Goal: Transaction & Acquisition: Download file/media

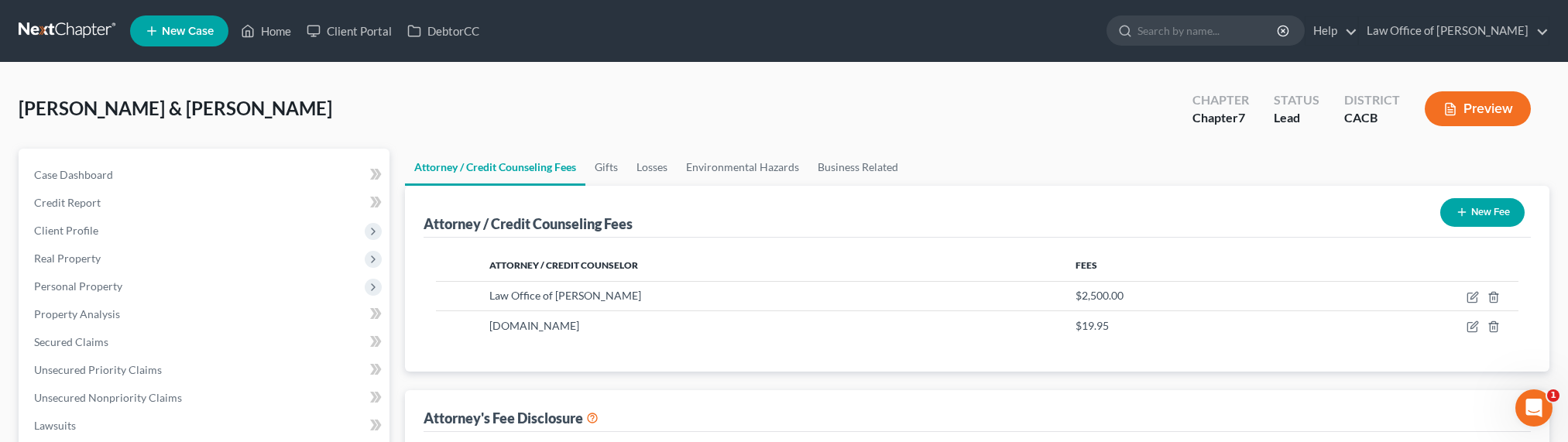
click at [76, 34] on link at bounding box center [68, 31] width 99 height 28
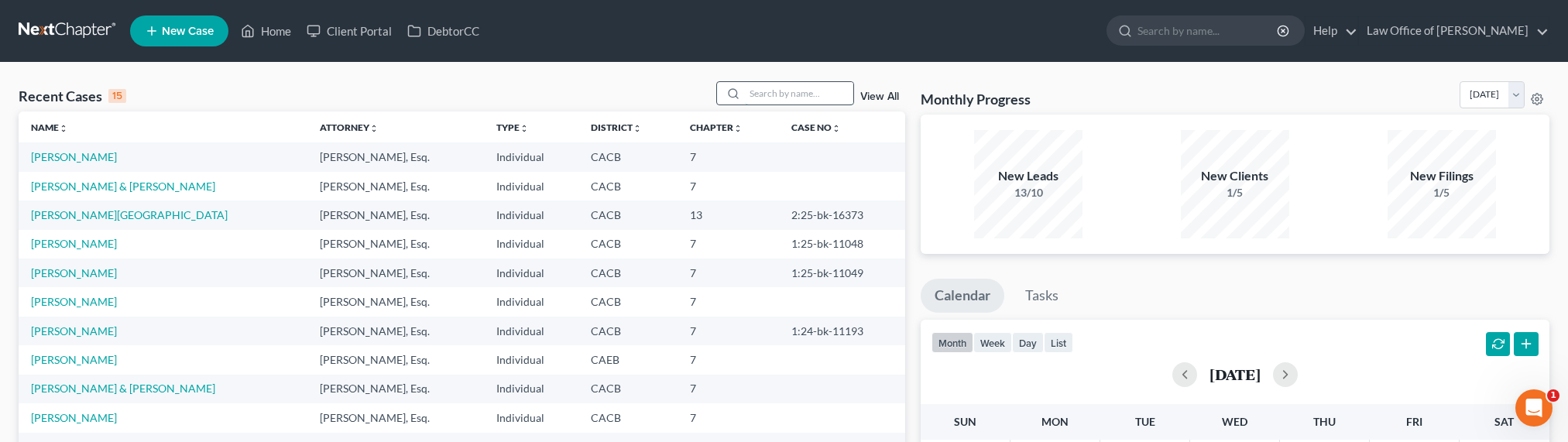
click at [818, 96] on input "search" at bounding box center [799, 93] width 108 height 22
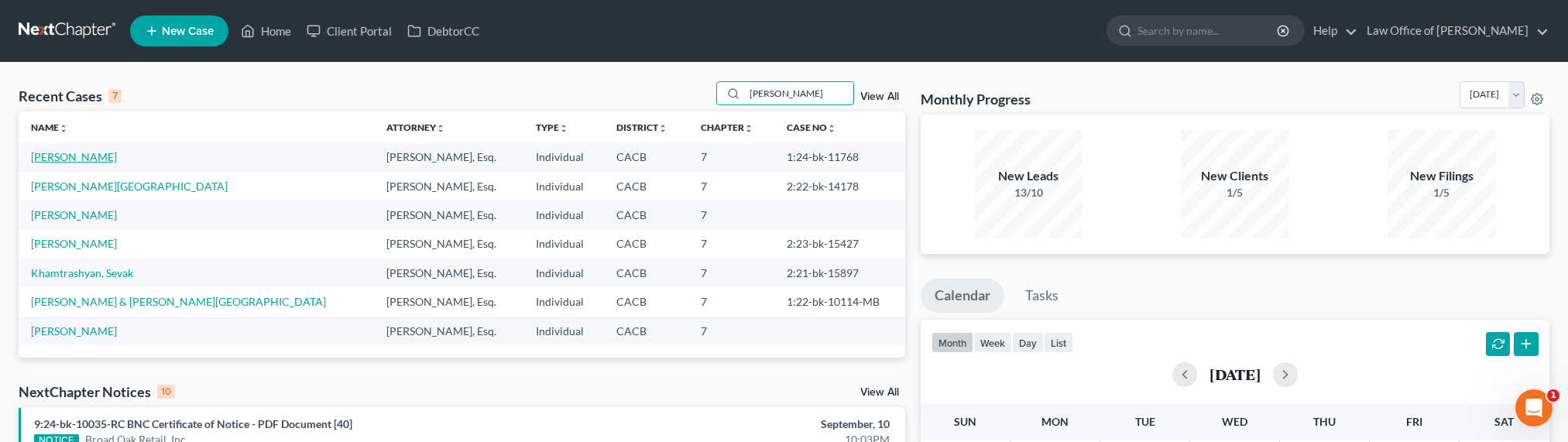
type input "hakob"
click at [105, 160] on link "Hakobyan, Hovhannes" at bounding box center [74, 157] width 86 height 13
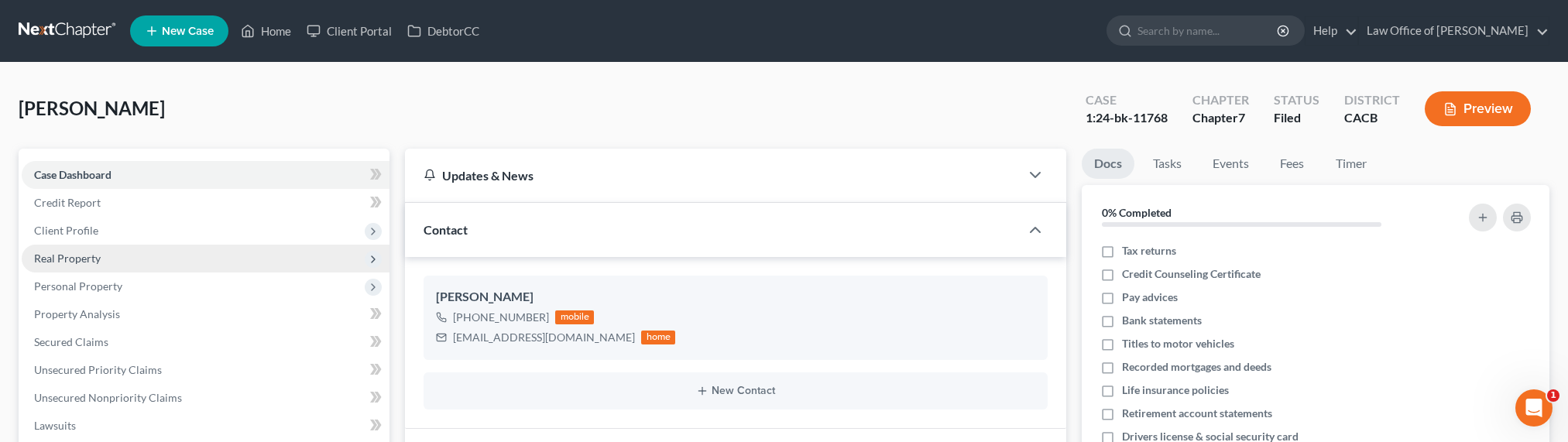
click at [64, 266] on span "Real Property" at bounding box center [205, 259] width 368 height 28
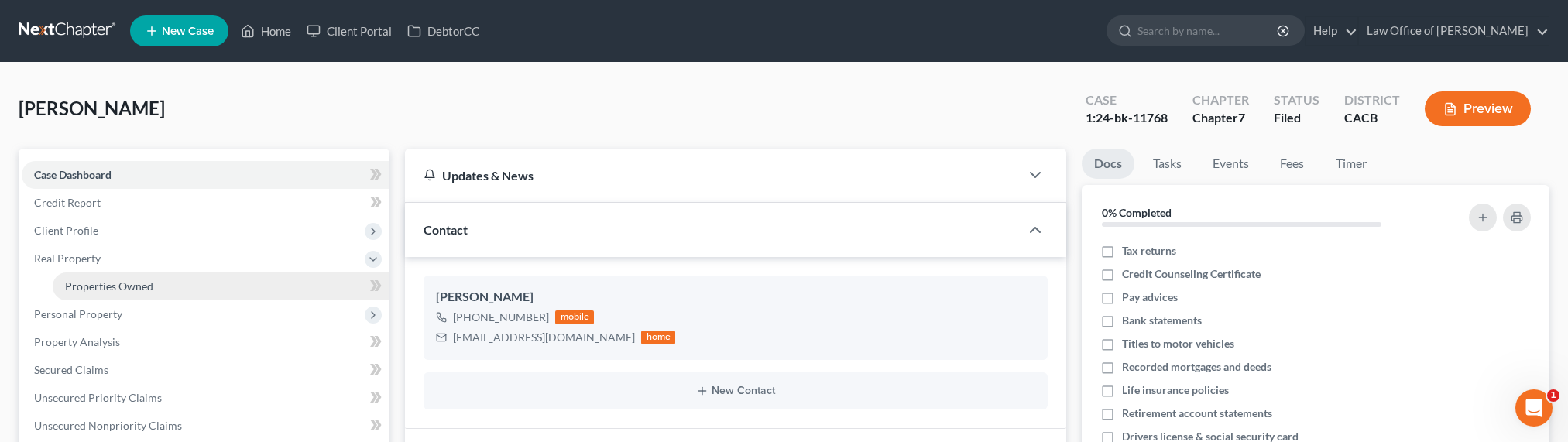
click at [93, 292] on span "Properties Owned" at bounding box center [109, 285] width 89 height 13
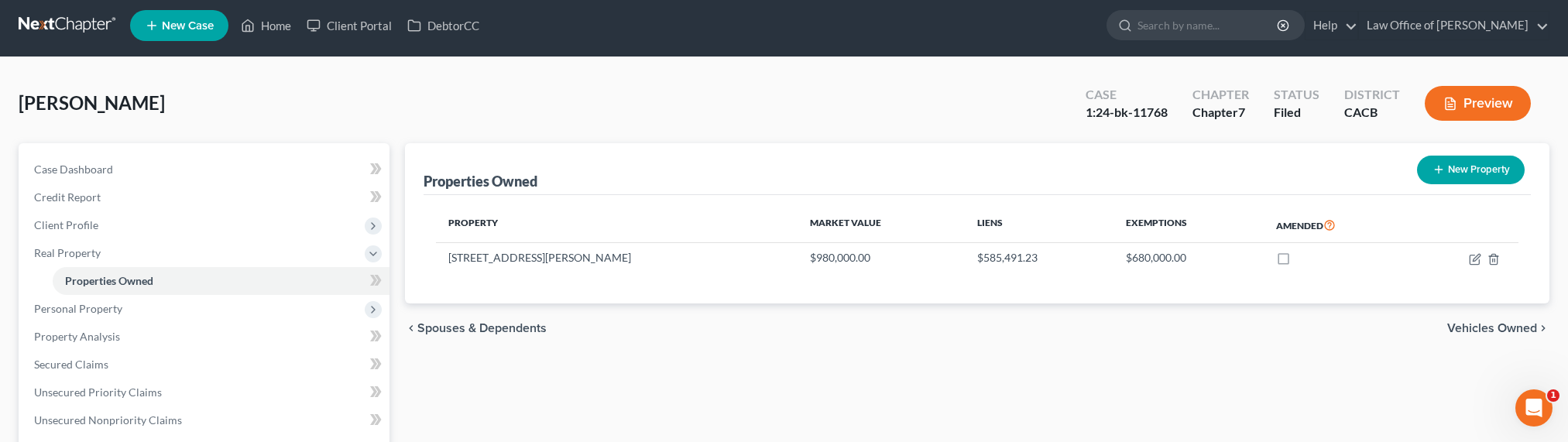
scroll to position [351, 0]
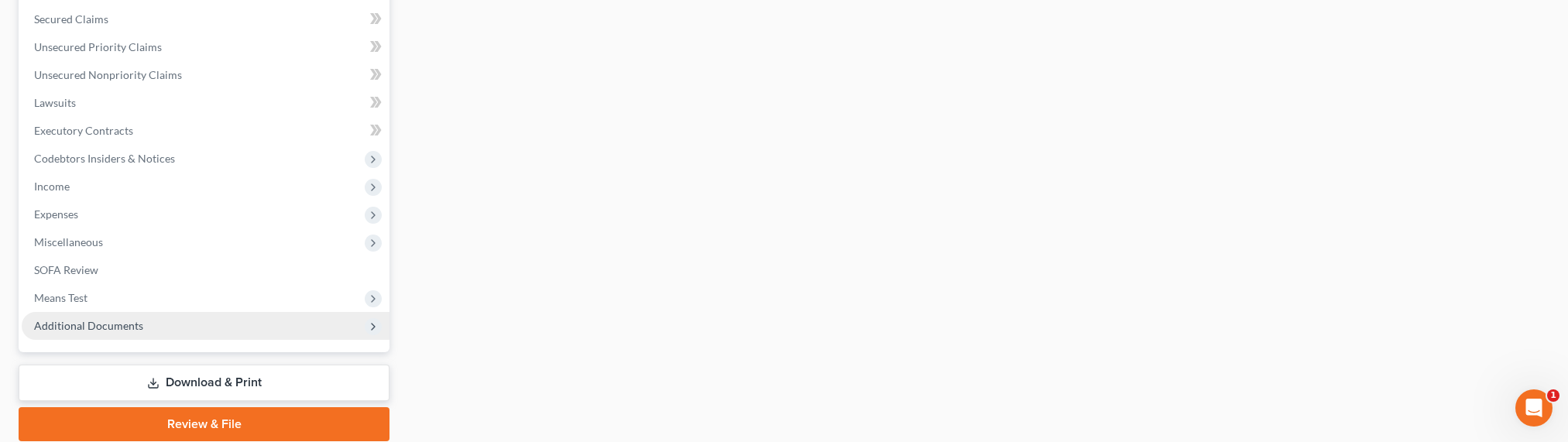
click at [113, 325] on span "Additional Documents" at bounding box center [89, 325] width 109 height 13
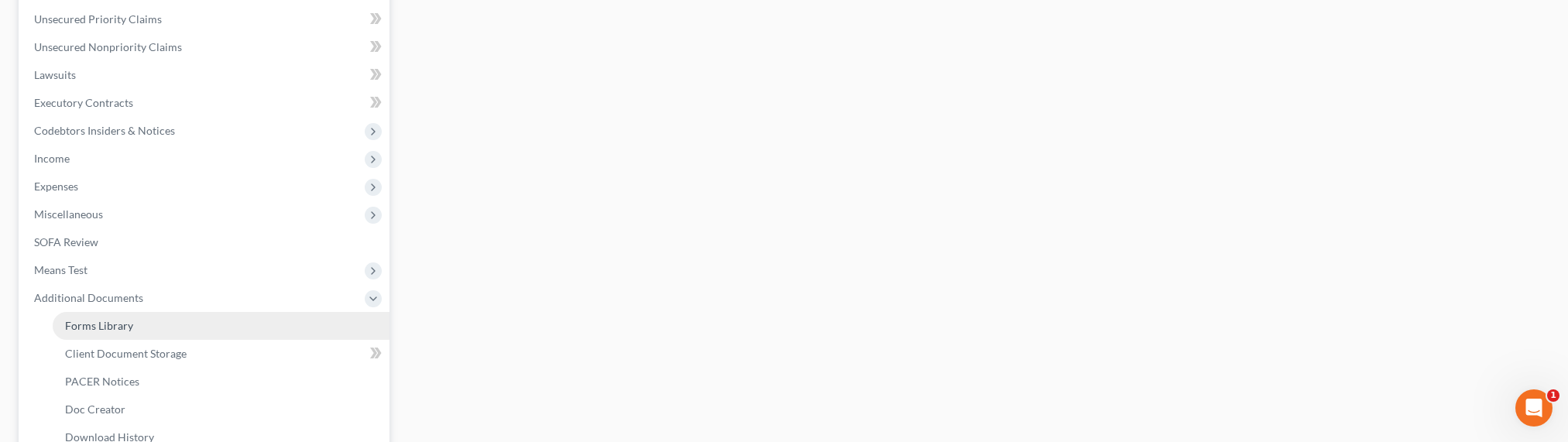
scroll to position [323, 0]
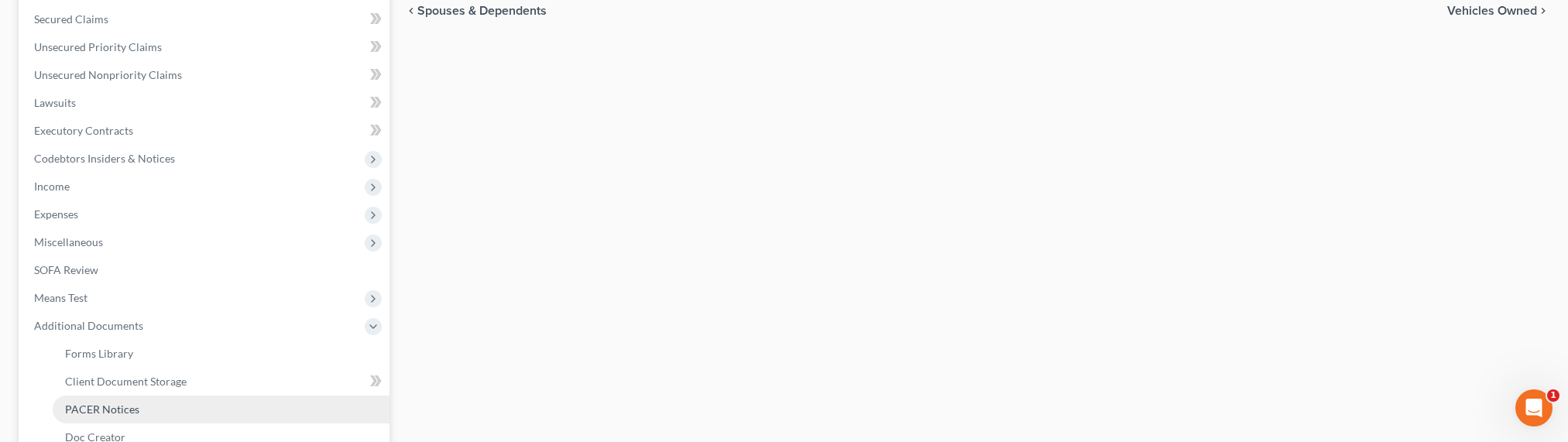
click at [101, 404] on span "PACER Notices" at bounding box center [102, 408] width 74 height 13
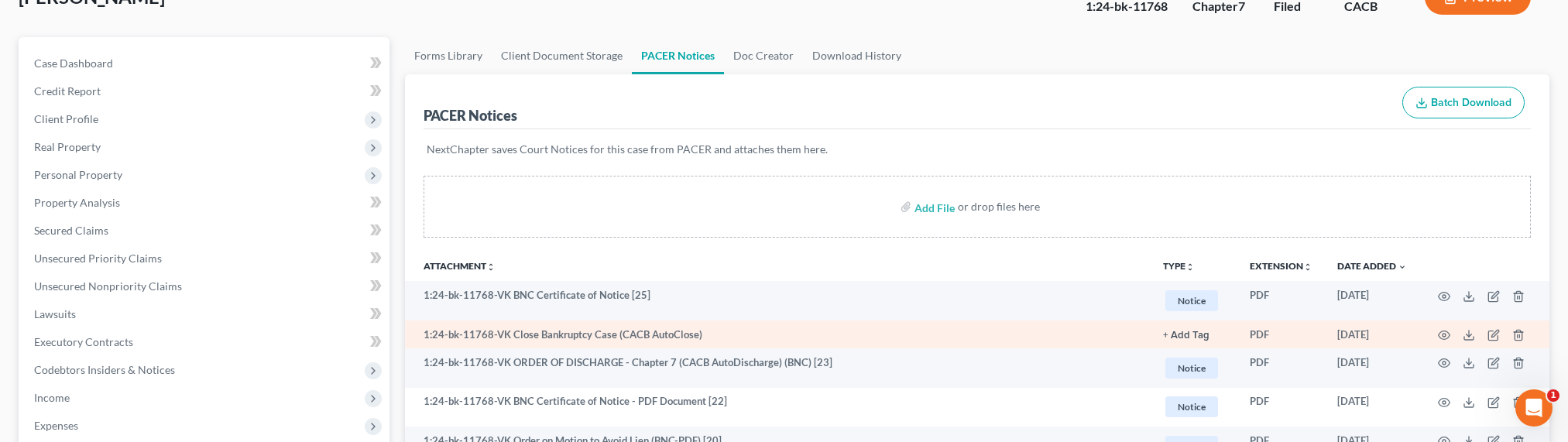
scroll to position [268, 0]
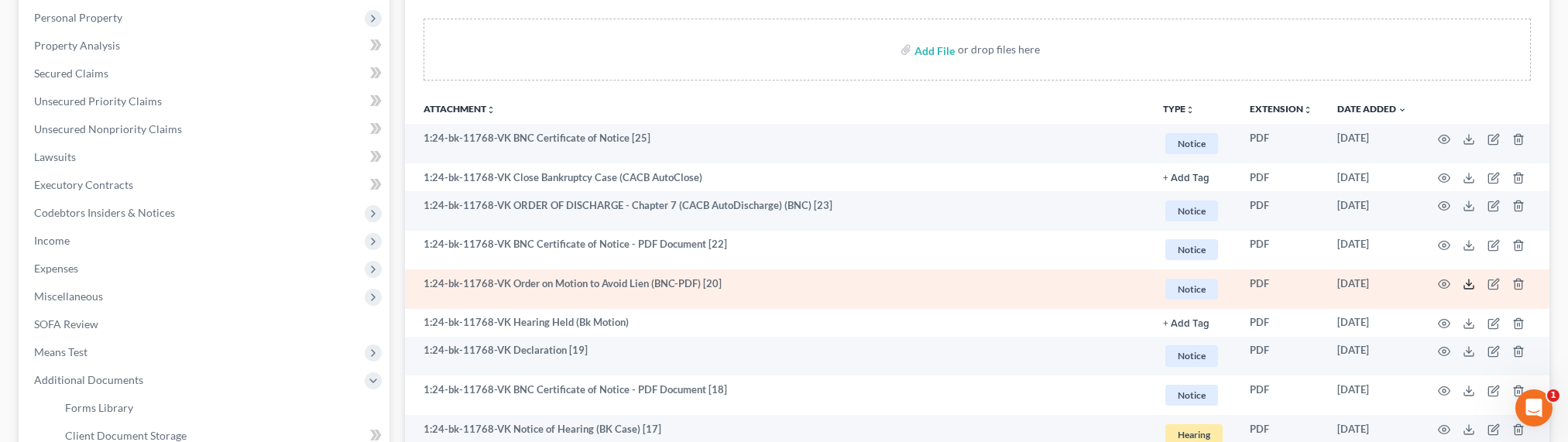
click at [1467, 285] on icon at bounding box center [1468, 284] width 12 height 12
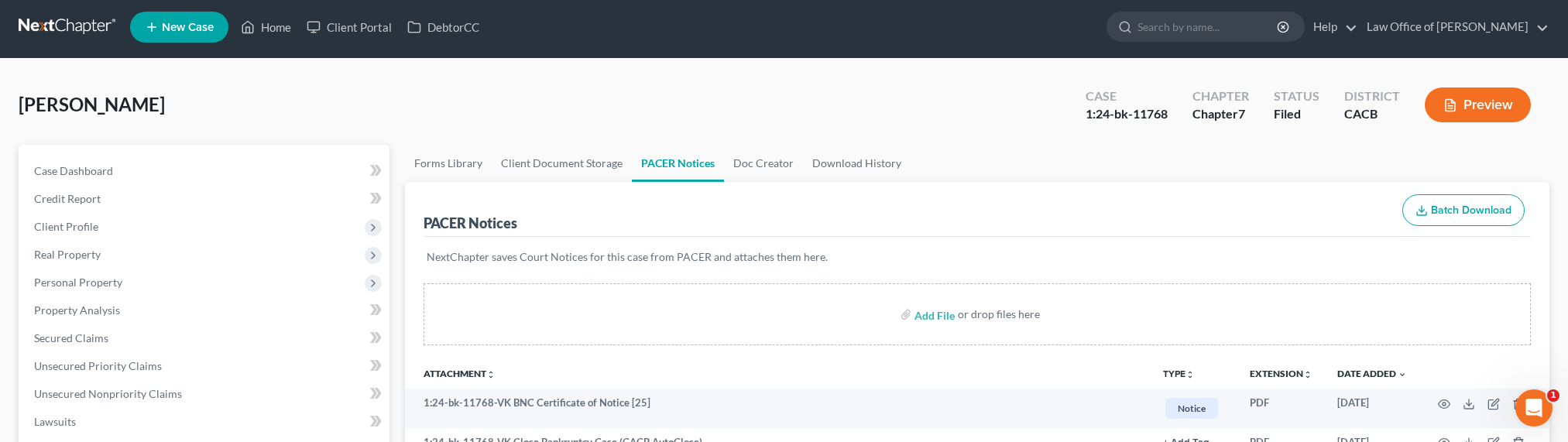
scroll to position [0, 0]
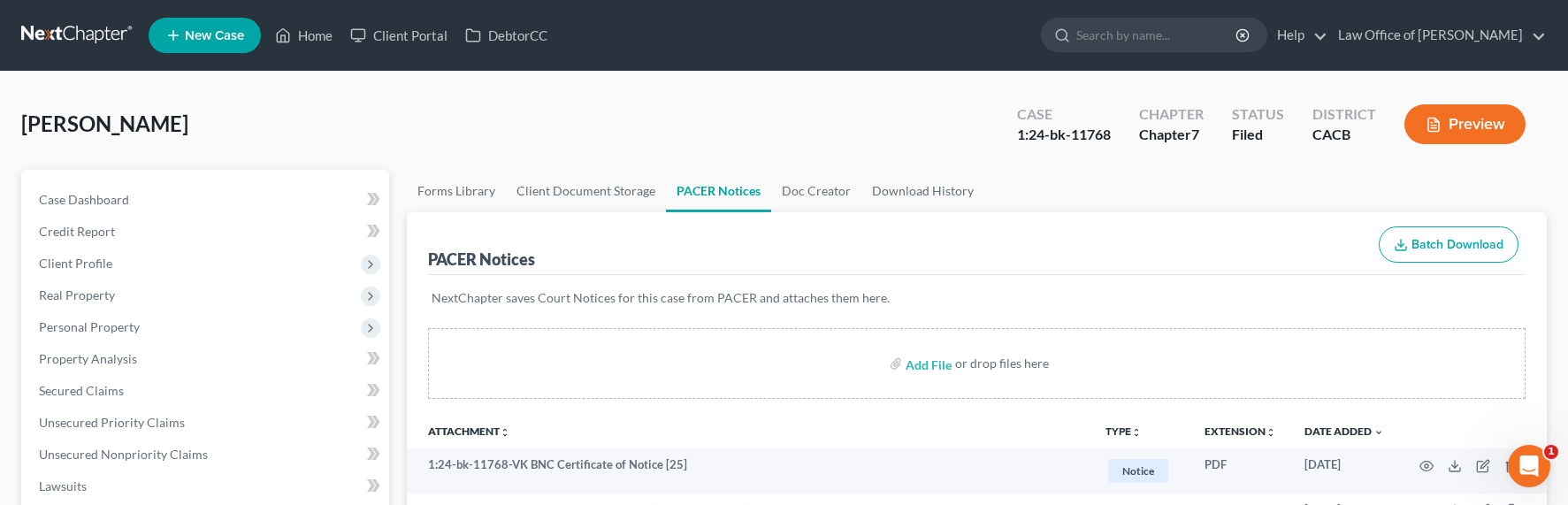
click at [85, 43] on link at bounding box center [78, 35] width 113 height 31
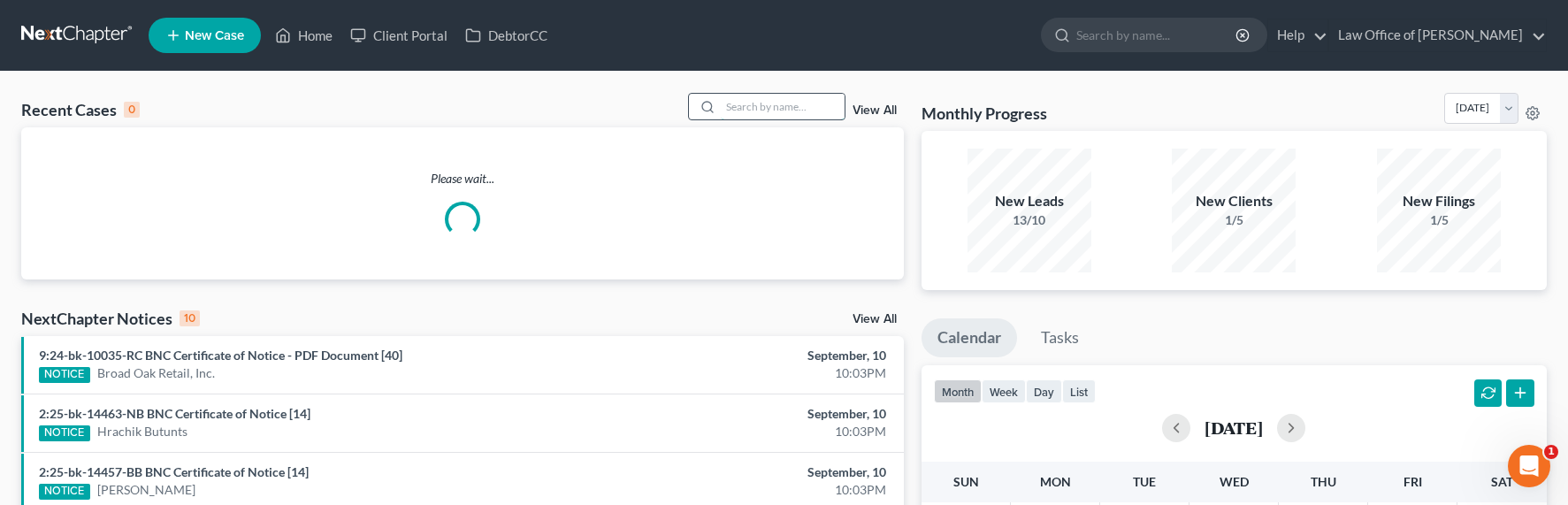
click at [741, 113] on input "search" at bounding box center [783, 106] width 124 height 26
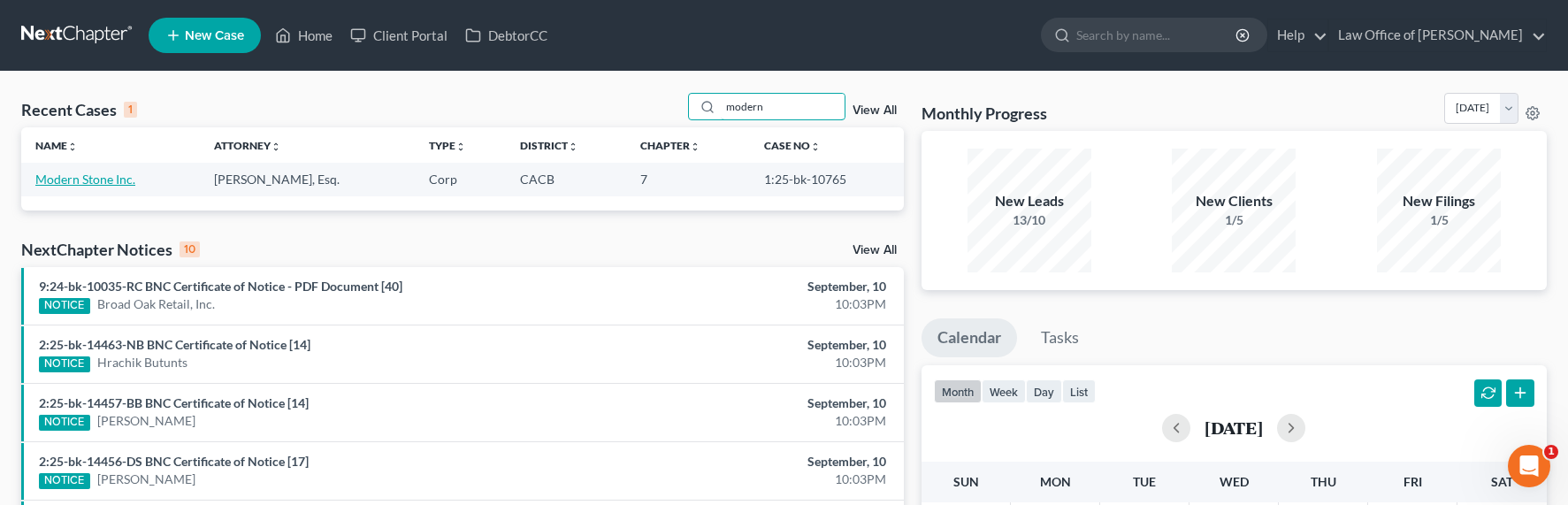
type input "modern"
click at [106, 174] on link "Modern Stone Inc." at bounding box center [85, 179] width 100 height 15
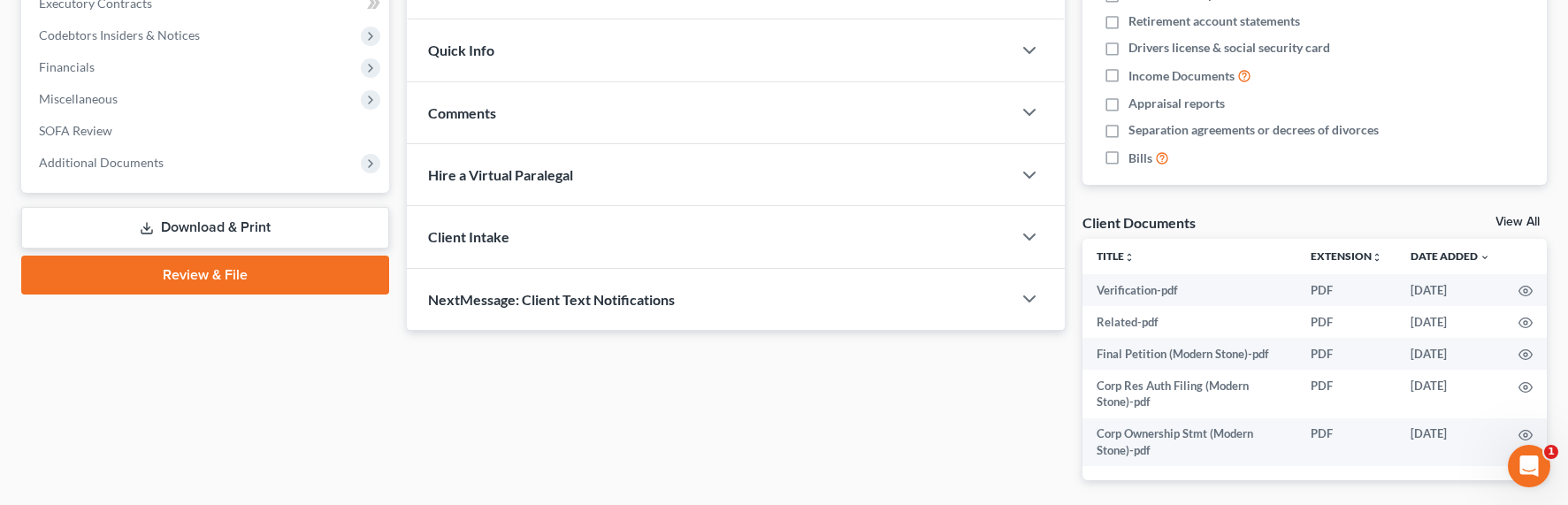
scroll to position [521, 0]
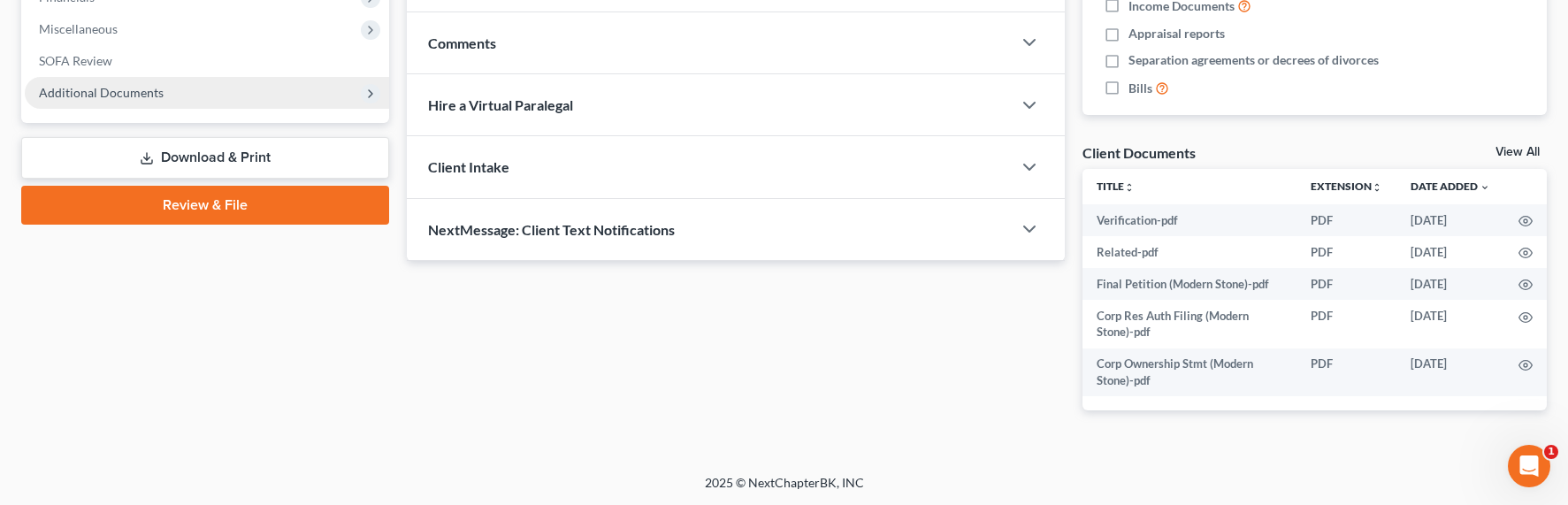
click at [155, 82] on span "Additional Documents" at bounding box center [206, 92] width 364 height 31
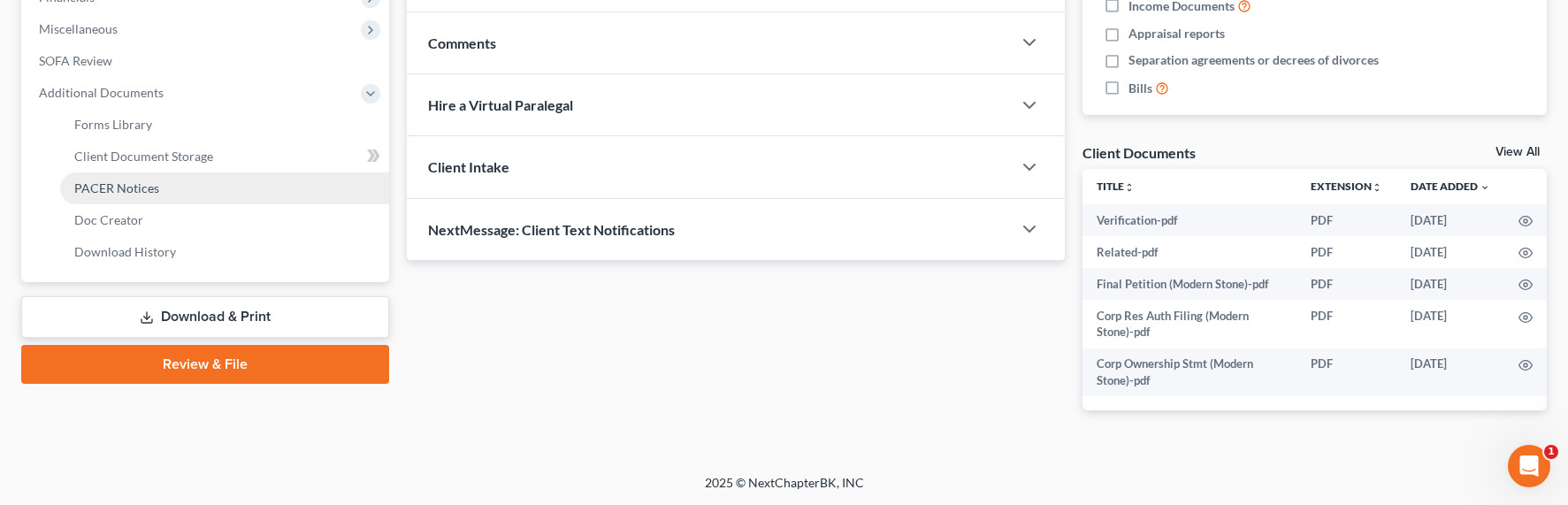
click at [123, 185] on span "PACER Notices" at bounding box center [117, 188] width 84 height 15
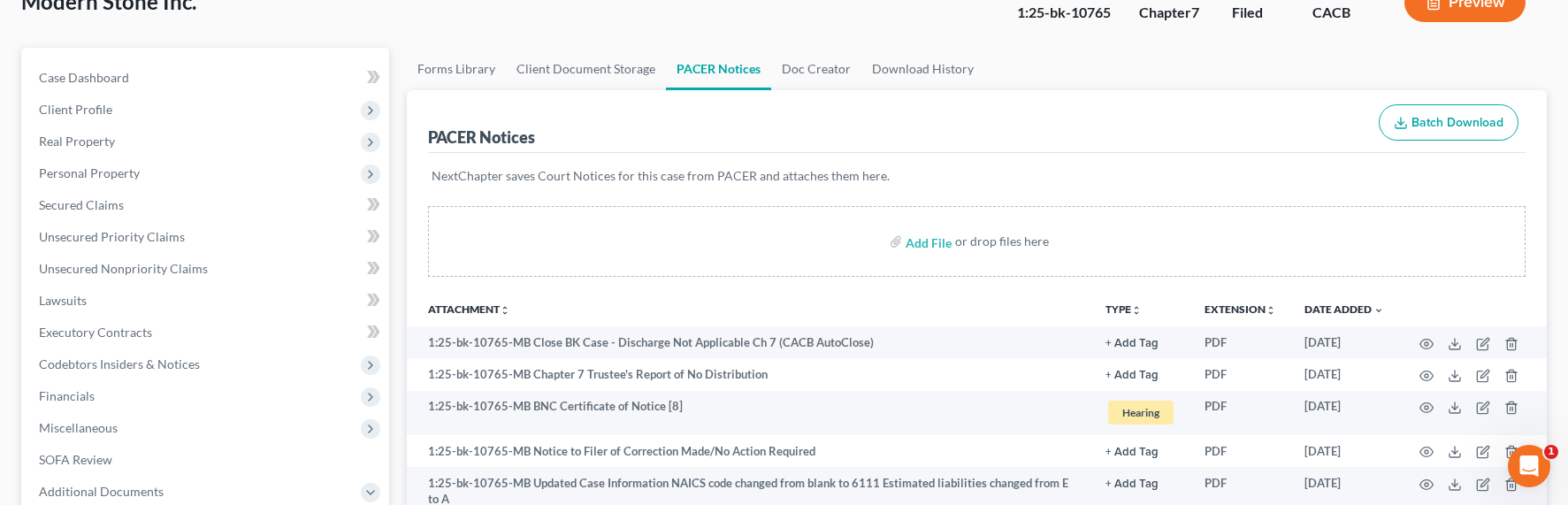
scroll to position [180, 0]
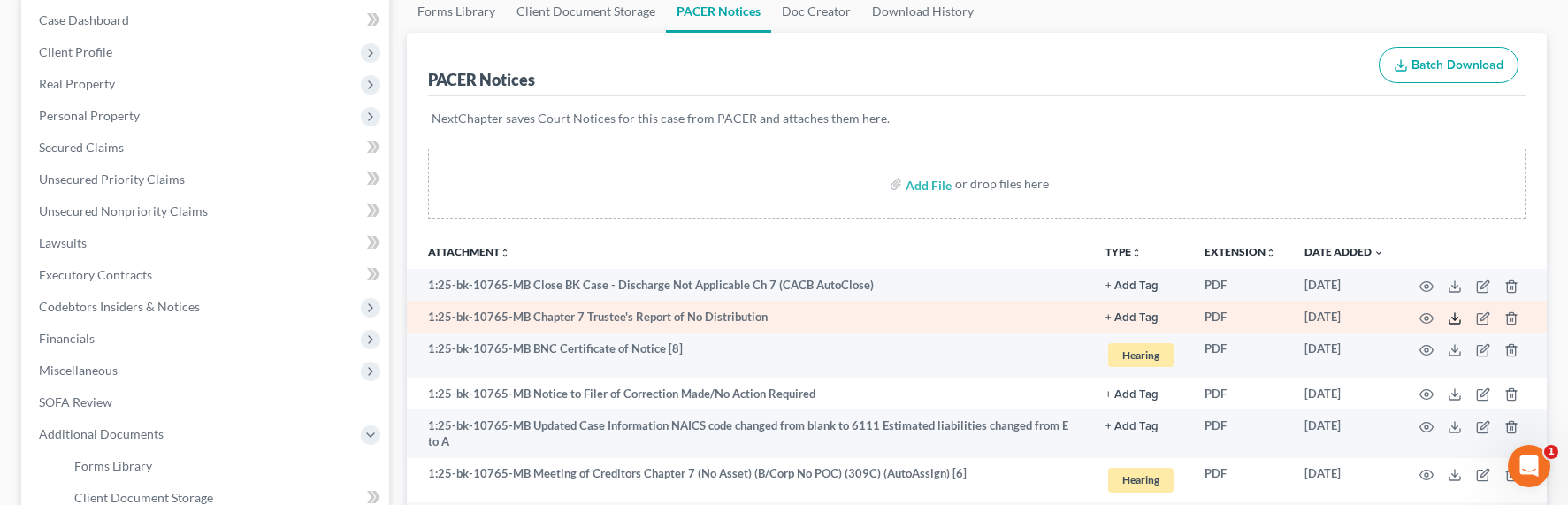
click at [1461, 314] on icon at bounding box center [1454, 318] width 14 height 14
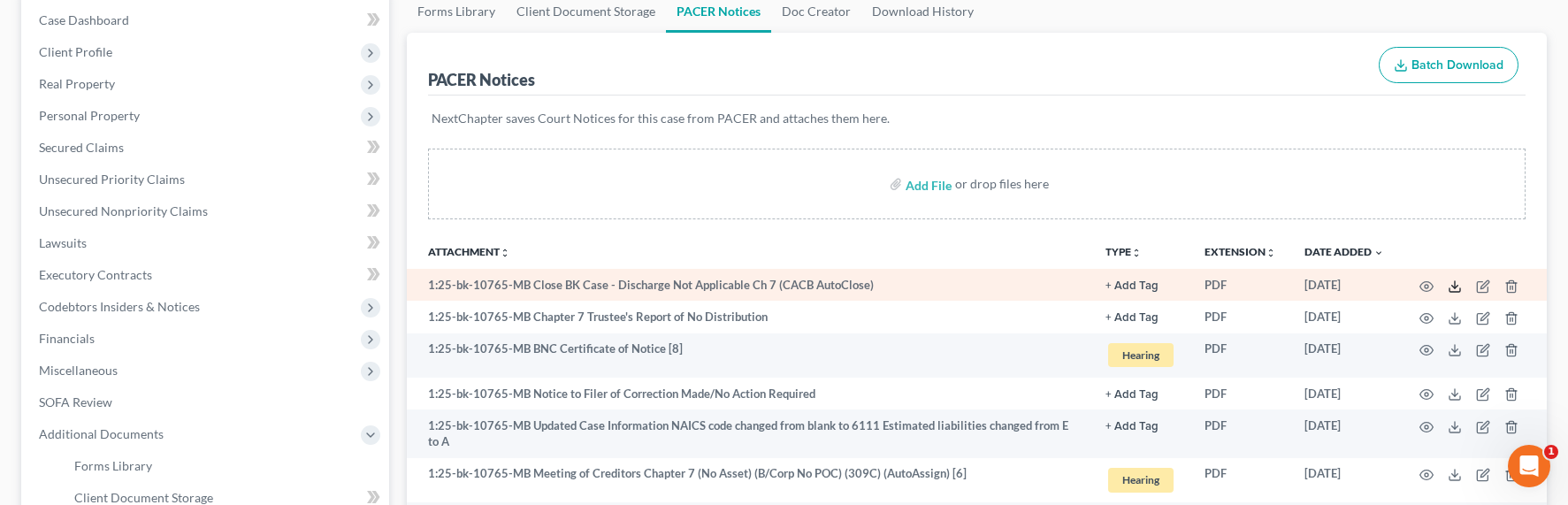
click at [1451, 287] on icon at bounding box center [1454, 287] width 14 height 14
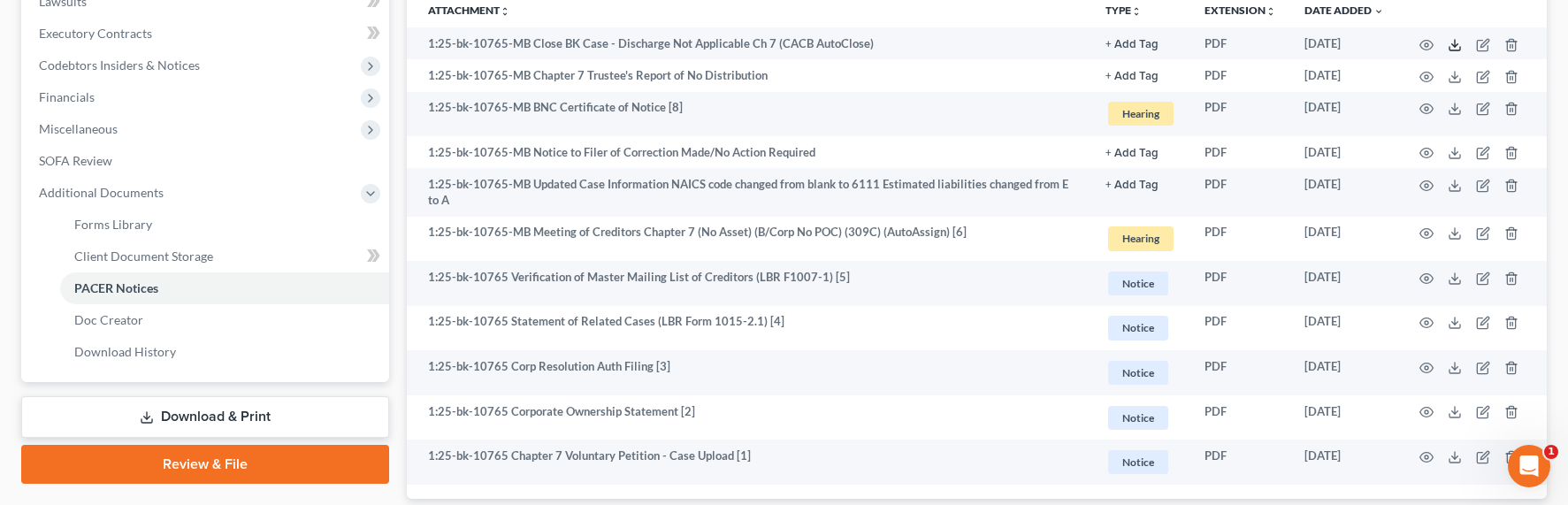
scroll to position [538, 0]
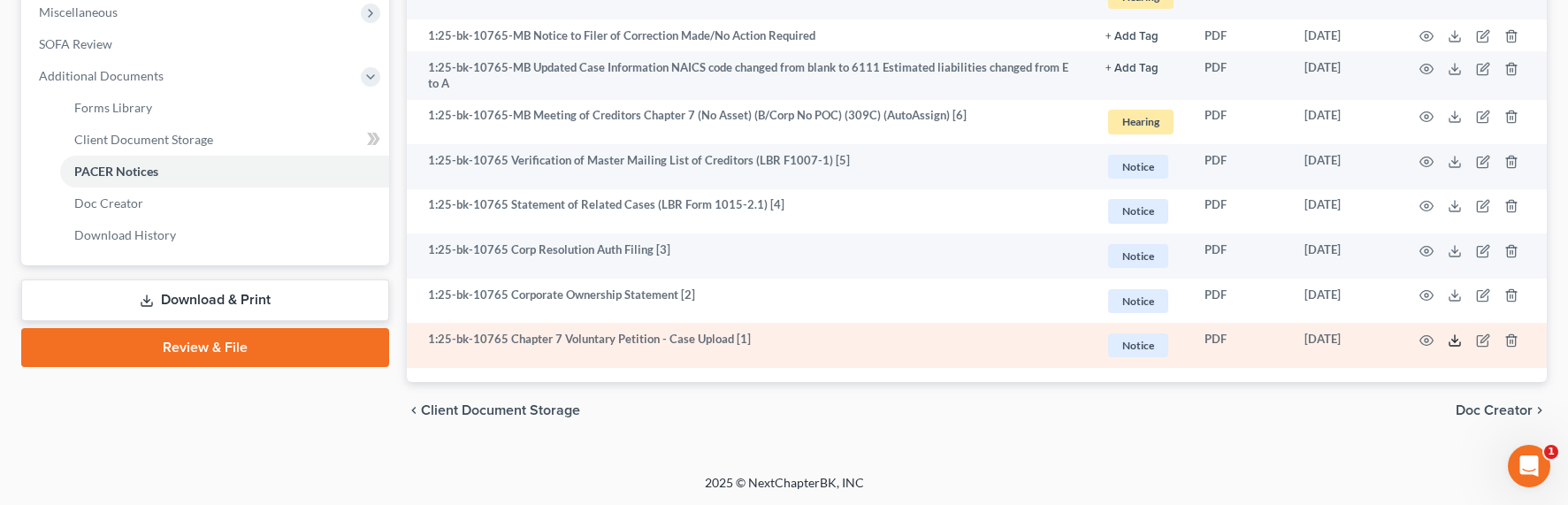
click at [1453, 342] on icon at bounding box center [1454, 340] width 14 height 14
